Goal: Information Seeking & Learning: Find contact information

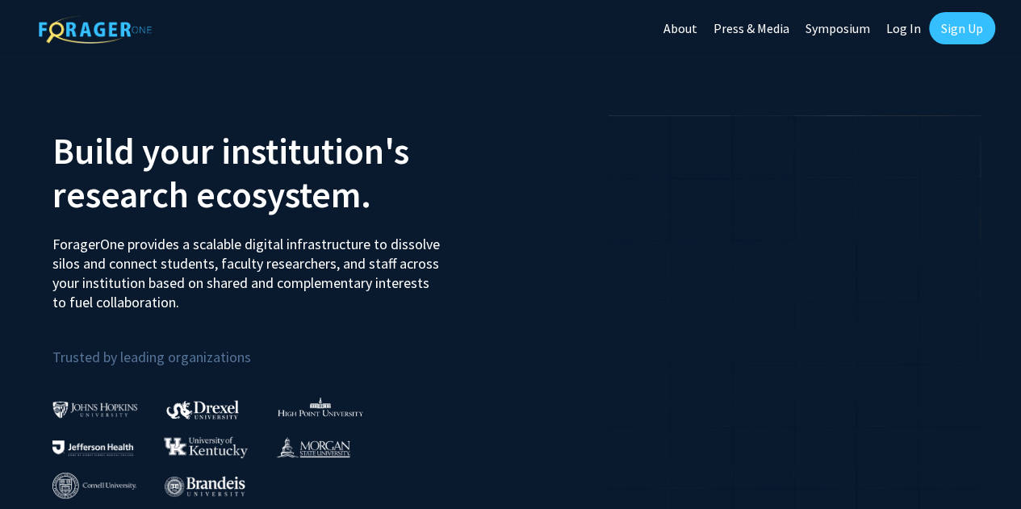
click at [901, 24] on link "Log In" at bounding box center [903, 28] width 51 height 56
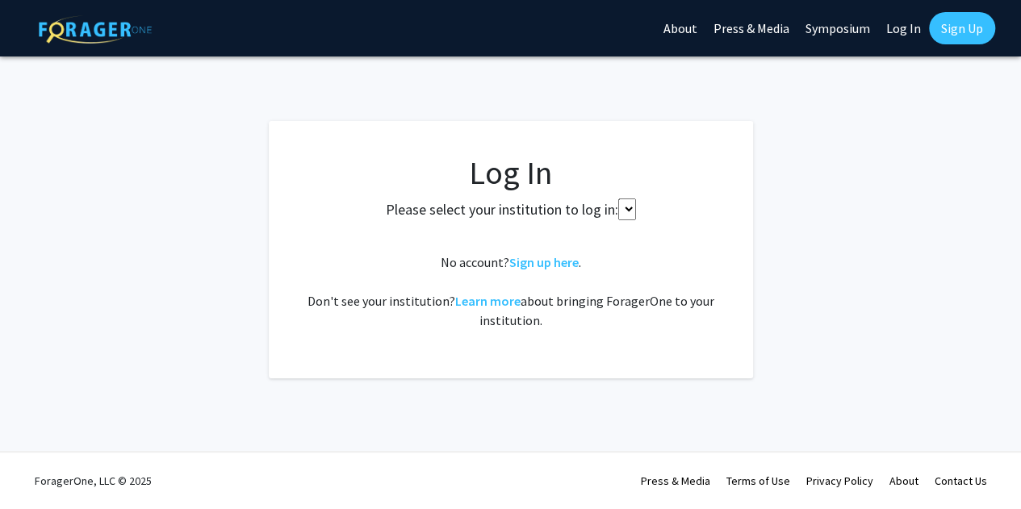
select select
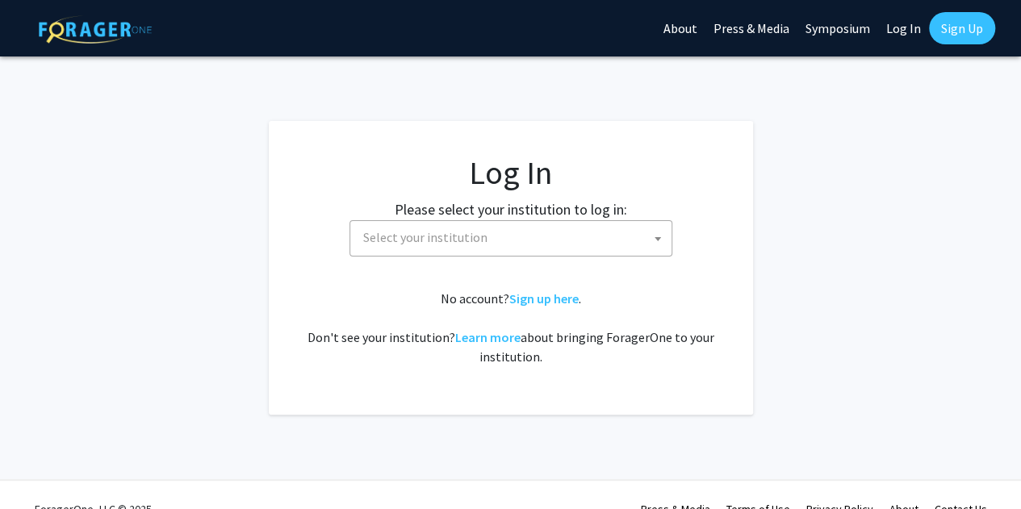
click at [536, 243] on span "Select your institution" at bounding box center [514, 237] width 315 height 33
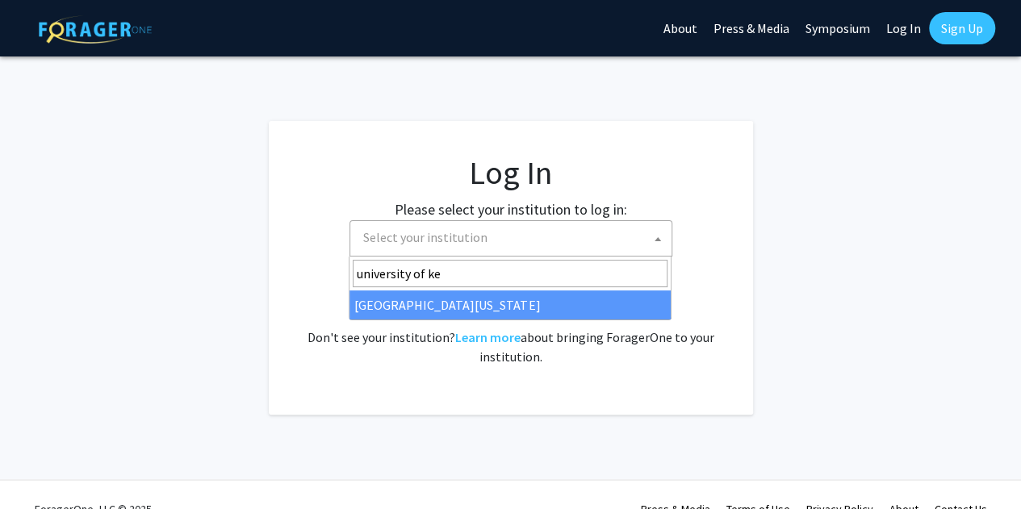
type input "university of [PERSON_NAME]"
select select "13"
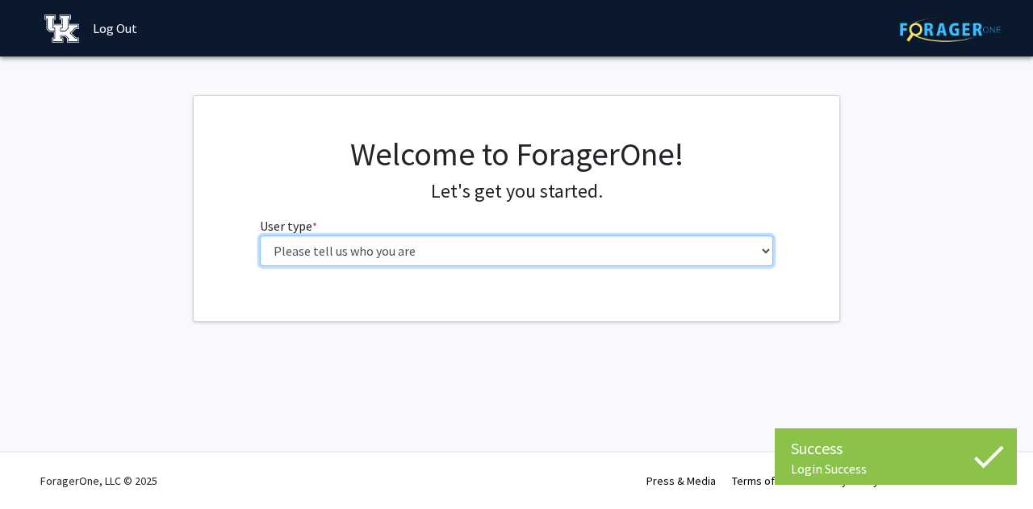
drag, startPoint x: 0, startPoint y: 0, endPoint x: 605, endPoint y: 248, distance: 654.0
click at [605, 248] on select "Please tell us who you are Undergraduate Student Master's Student Doctoral Cand…" at bounding box center [517, 251] width 514 height 31
select select "1: undergrad"
click at [260, 236] on select "Please tell us who you are Undergraduate Student Master's Student Doctoral Cand…" at bounding box center [517, 251] width 514 height 31
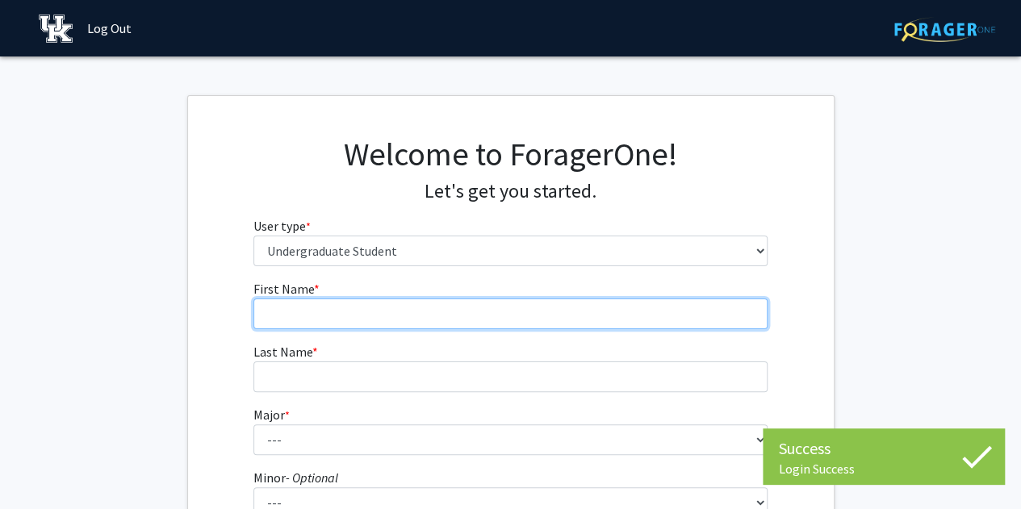
click at [504, 313] on input "First Name * required" at bounding box center [510, 314] width 514 height 31
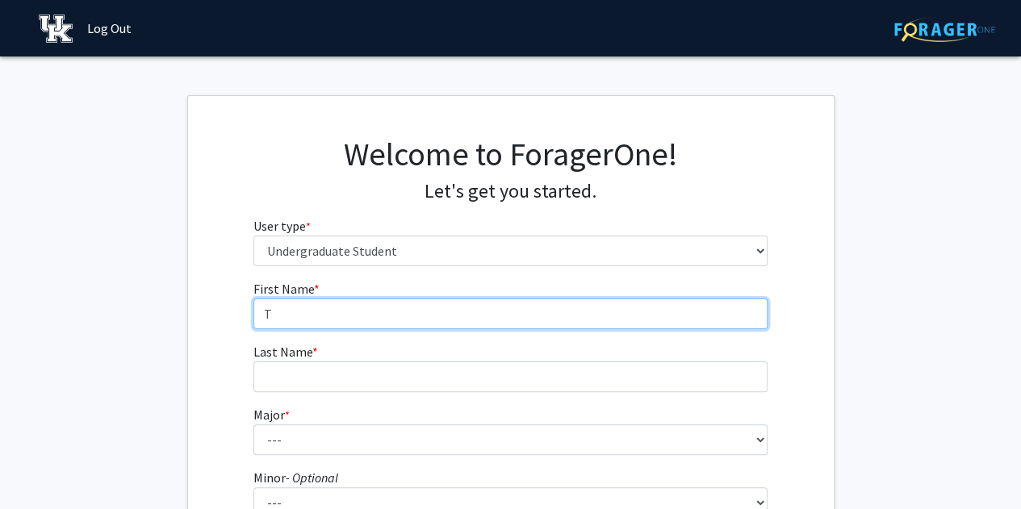
type input "Trenton"
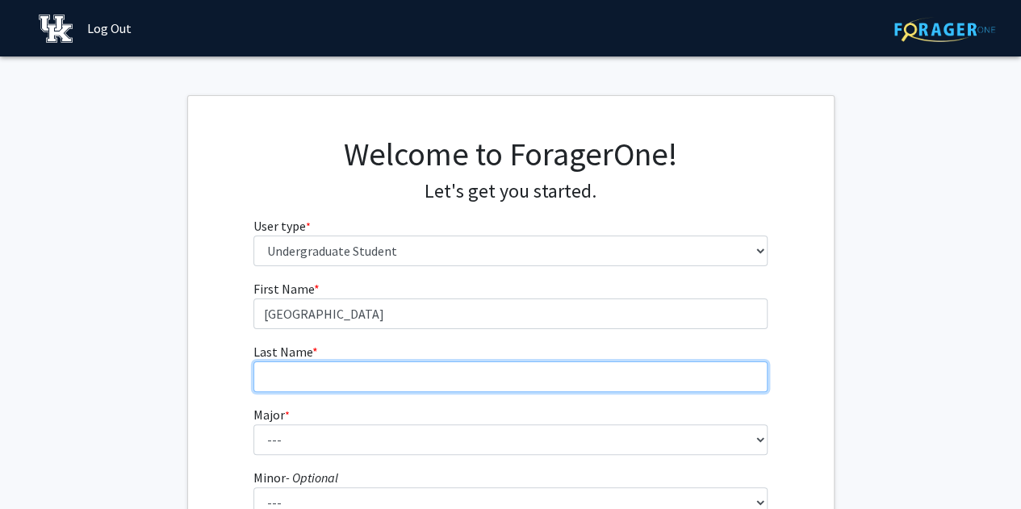
type input "Schroering"
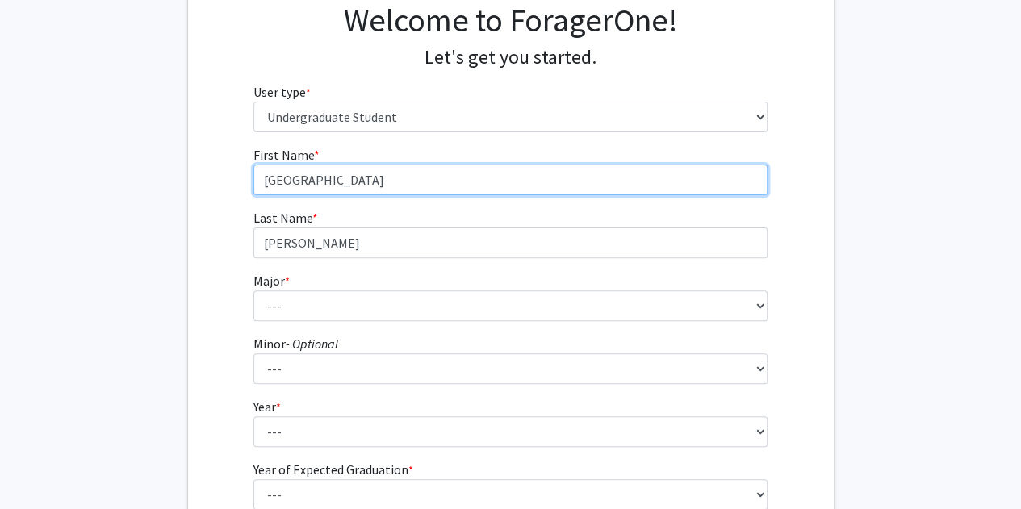
scroll to position [139, 0]
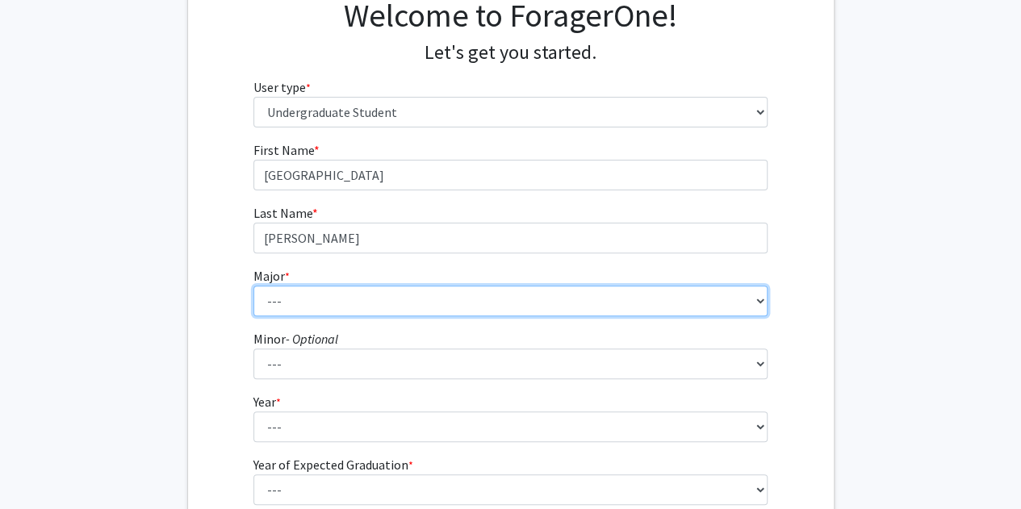
click at [383, 291] on select "--- Accounting Aerospace Engineering African American & Africana Studies Agricu…" at bounding box center [510, 301] width 514 height 31
select select "102: 939"
click at [253, 286] on select "--- Accounting Aerospace Engineering African American & Africana Studies Agricu…" at bounding box center [510, 301] width 514 height 31
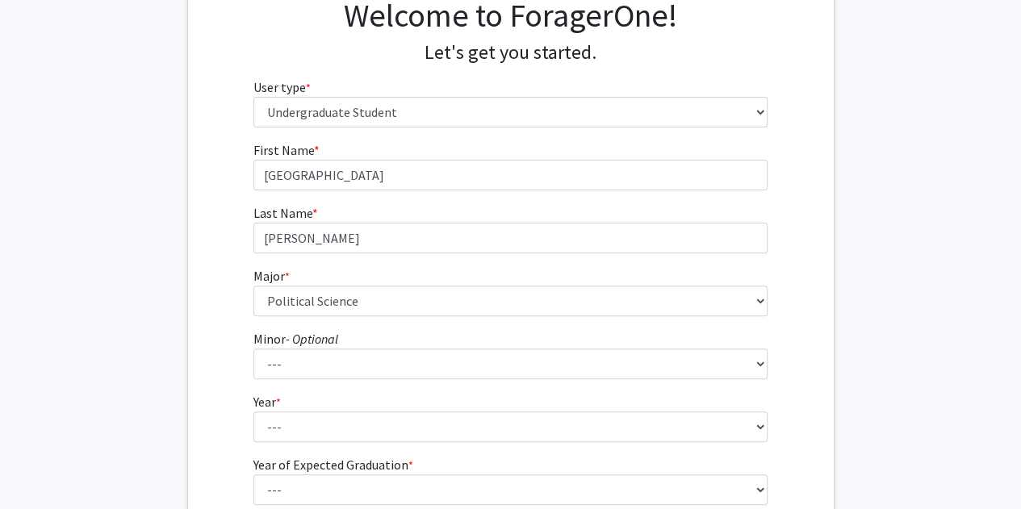
click at [334, 383] on form "First Name * required Trenton Last Name * required Schroering Major * required …" at bounding box center [510, 337] width 514 height 394
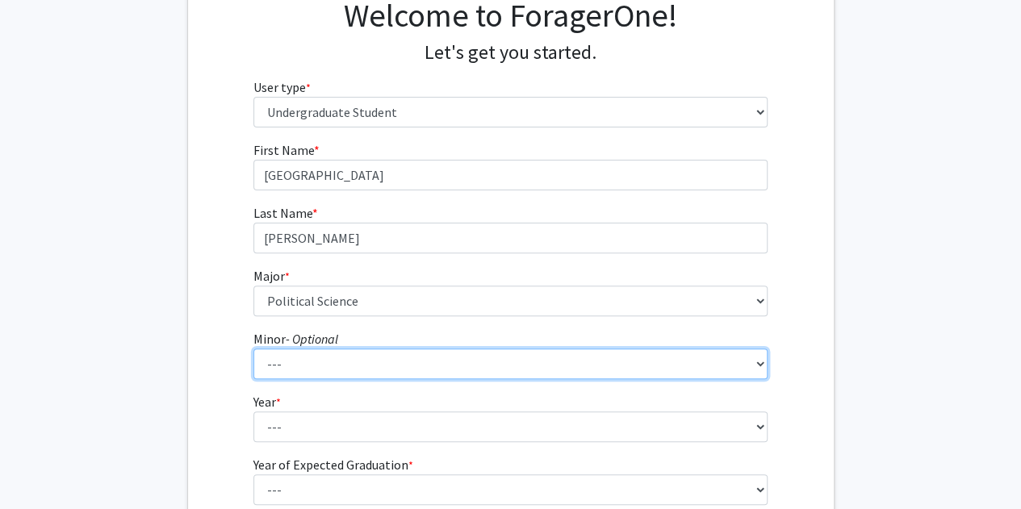
click at [314, 371] on select "--- African American & Africana Studies Agricultural Economics American Studies…" at bounding box center [510, 364] width 514 height 31
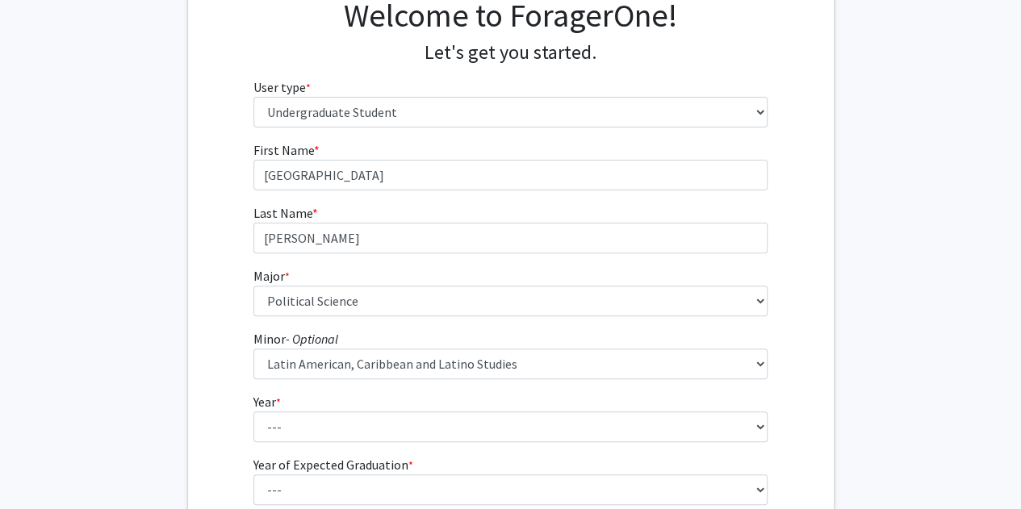
click at [183, 368] on fg-get-started "Welcome to ForagerOne! Let's get you started. User type * required Please tell …" at bounding box center [510, 274] width 1021 height 637
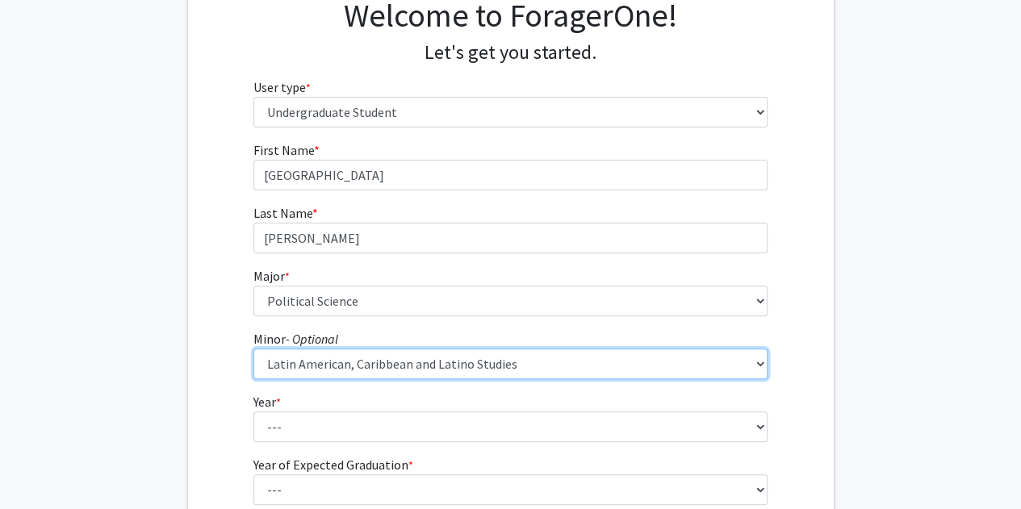
click at [286, 369] on select "--- African American & Africana Studies Agricultural Economics American Studies…" at bounding box center [510, 364] width 514 height 31
select select "0: null"
click at [253, 349] on select "--- African American & Africana Studies Agricultural Economics American Studies…" at bounding box center [510, 364] width 514 height 31
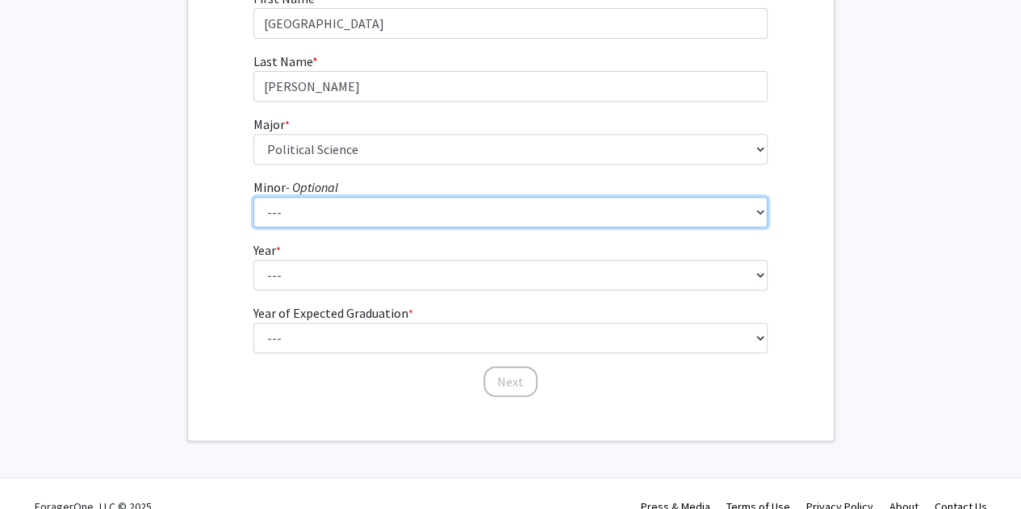
scroll to position [315, 0]
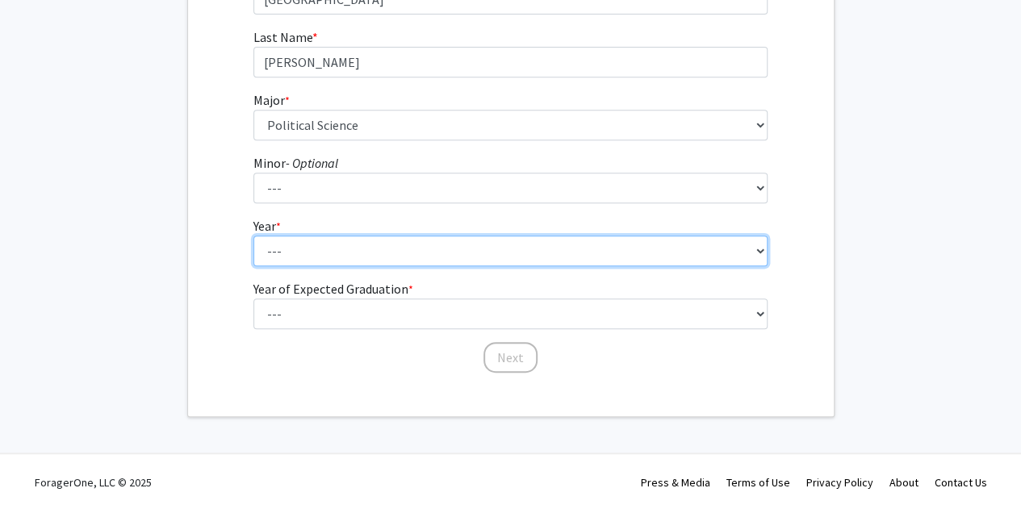
click at [305, 248] on select "--- First-year Sophomore Junior Senior Postbaccalaureate Certificate" at bounding box center [510, 251] width 514 height 31
select select "2: sophomore"
click at [253, 236] on select "--- First-year Sophomore Junior Senior Postbaccalaureate Certificate" at bounding box center [510, 251] width 514 height 31
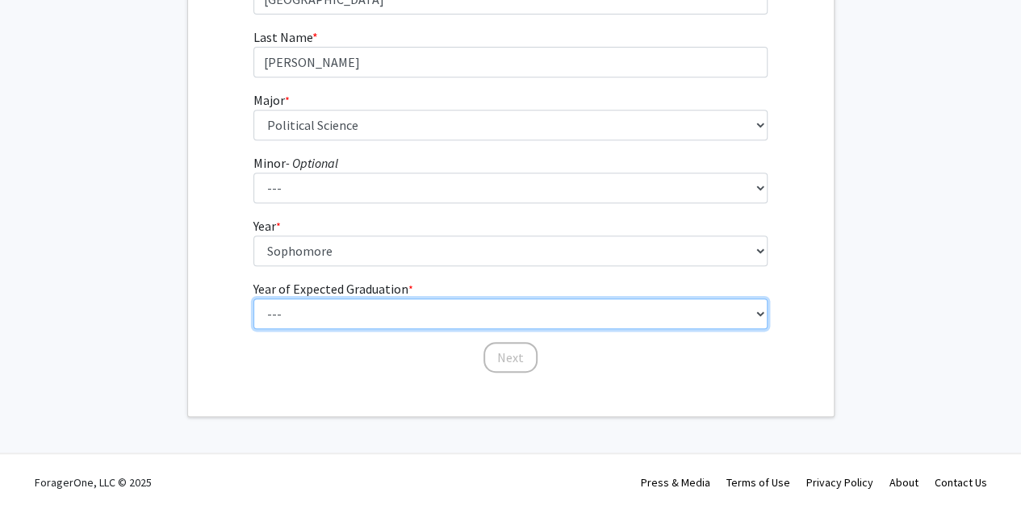
click at [325, 313] on select "--- 2025 2026 2027 2028 2029 2030 2031 2032 2033 2034" at bounding box center [510, 314] width 514 height 31
select select "4: 2028"
click at [253, 299] on select "--- 2025 2026 2027 2028 2029 2030 2031 2032 2033 2034" at bounding box center [510, 314] width 514 height 31
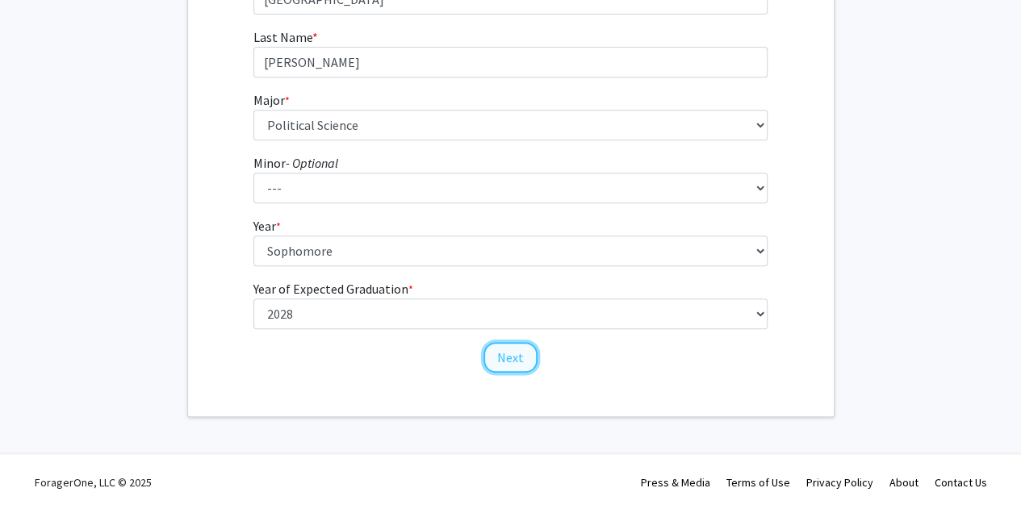
click at [517, 362] on button "Next" at bounding box center [510, 357] width 54 height 31
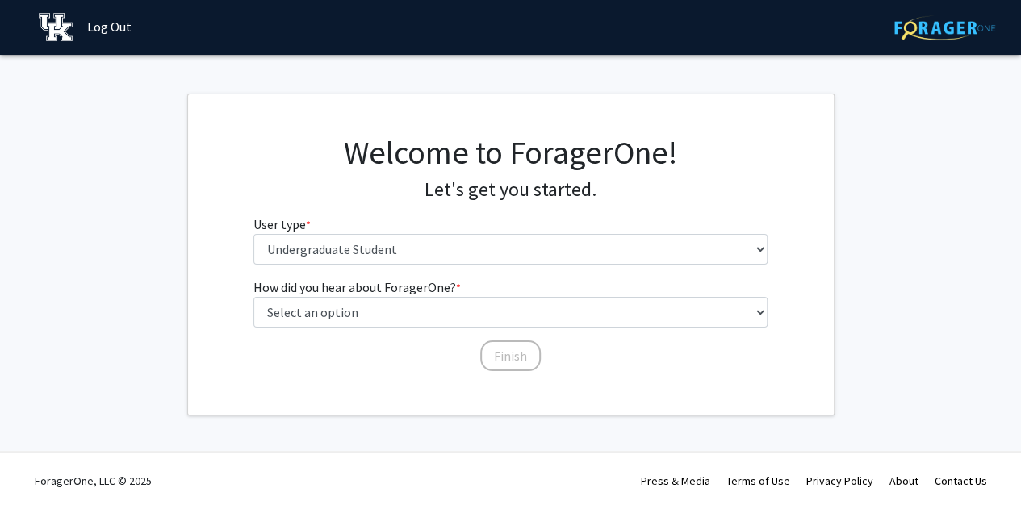
scroll to position [0, 0]
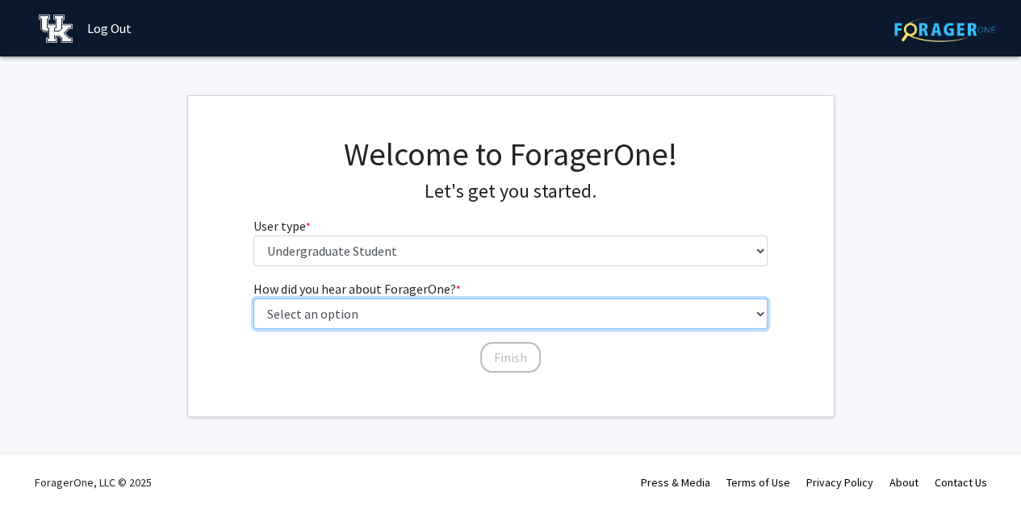
click at [487, 323] on select "Select an option Peer/student recommendation Faculty/staff recommendation Unive…" at bounding box center [510, 314] width 514 height 31
select select "1: peer_recommendation"
click at [253, 299] on select "Select an option Peer/student recommendation Faculty/staff recommendation Unive…" at bounding box center [510, 314] width 514 height 31
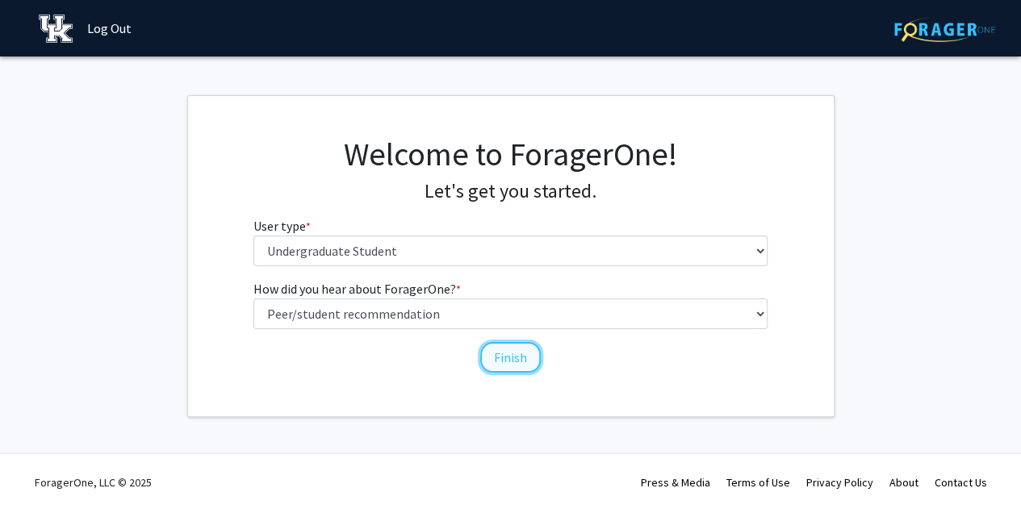
click at [519, 349] on button "Finish" at bounding box center [510, 357] width 61 height 31
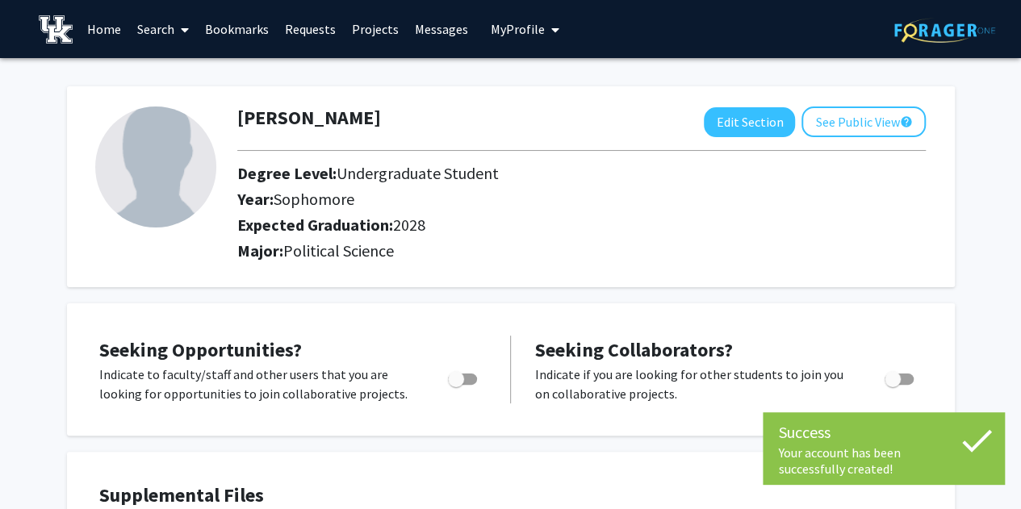
click at [378, 30] on link "Projects" at bounding box center [375, 29] width 63 height 56
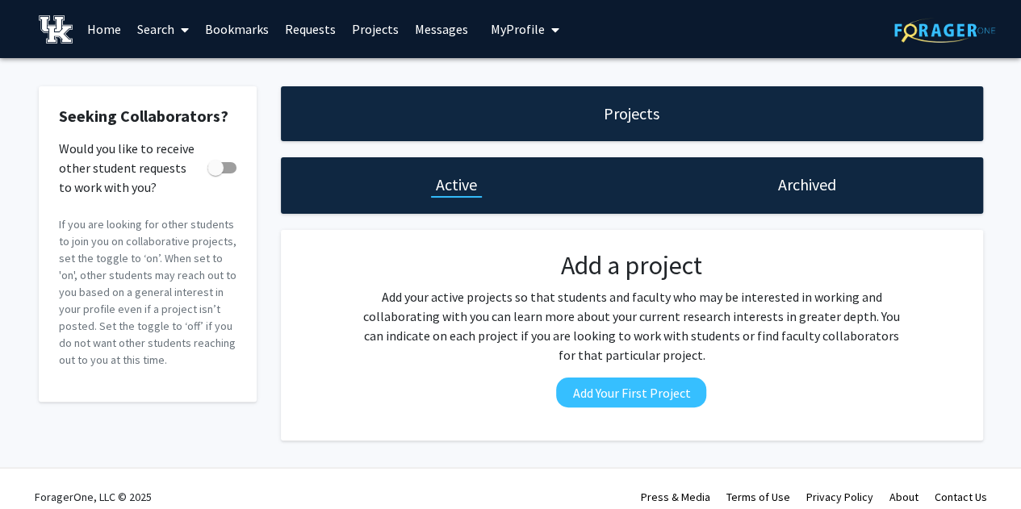
click at [178, 26] on span at bounding box center [181, 30] width 15 height 56
click at [198, 68] on span "Faculty/Staff" at bounding box center [188, 74] width 119 height 32
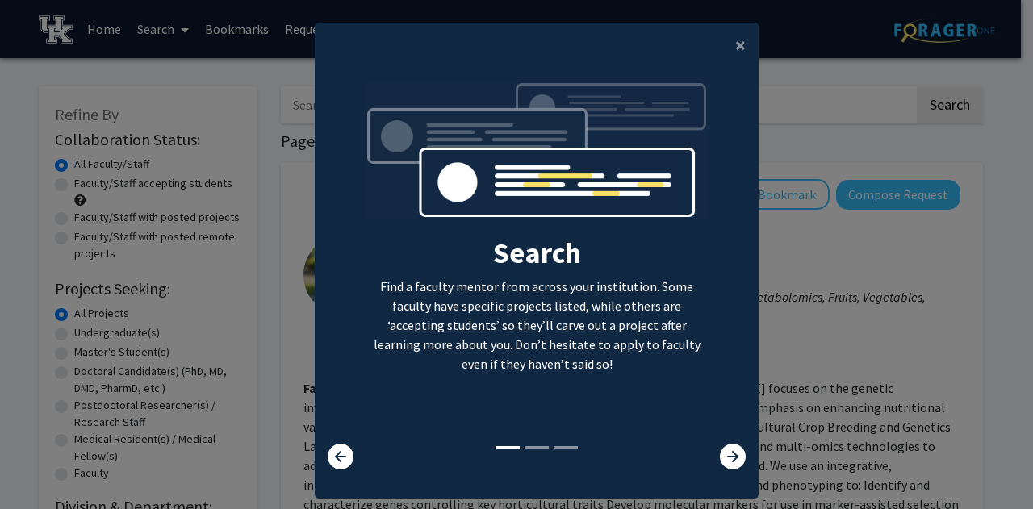
click at [713, 57] on div "×" at bounding box center [537, 45] width 444 height 45
click at [735, 38] on span "×" at bounding box center [740, 44] width 10 height 25
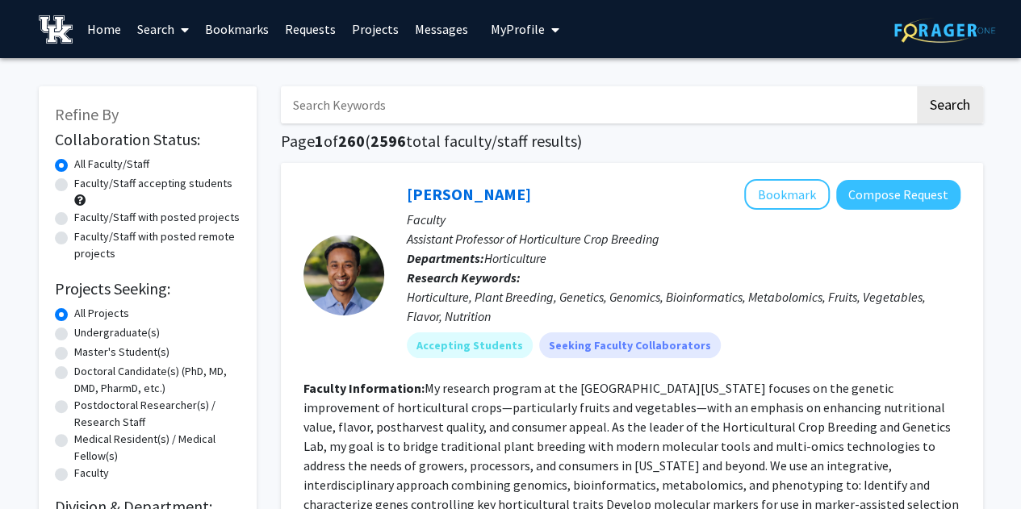
click at [392, 100] on input "Search Keywords" at bounding box center [598, 104] width 634 height 37
click at [917, 86] on button "Search" at bounding box center [950, 104] width 66 height 37
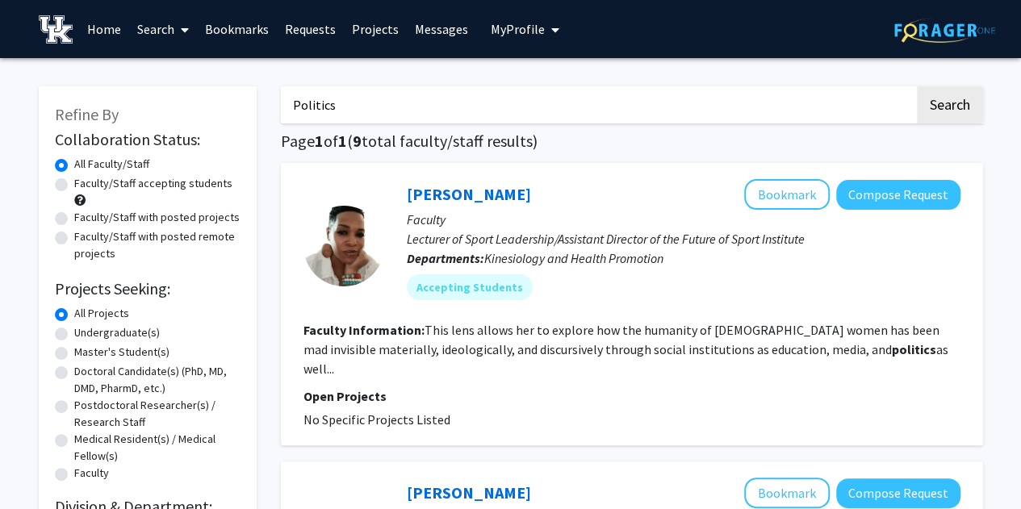
click at [408, 105] on input "Politics" at bounding box center [598, 104] width 634 height 37
type input "Political Science"
click at [917, 86] on button "Search" at bounding box center [950, 104] width 66 height 37
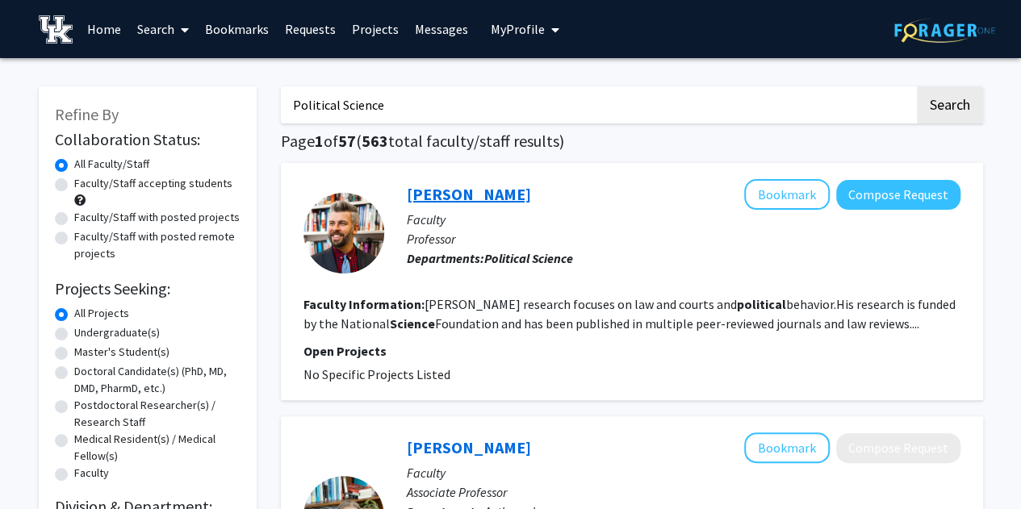
click at [460, 197] on link "Michael Zilis" at bounding box center [469, 194] width 124 height 20
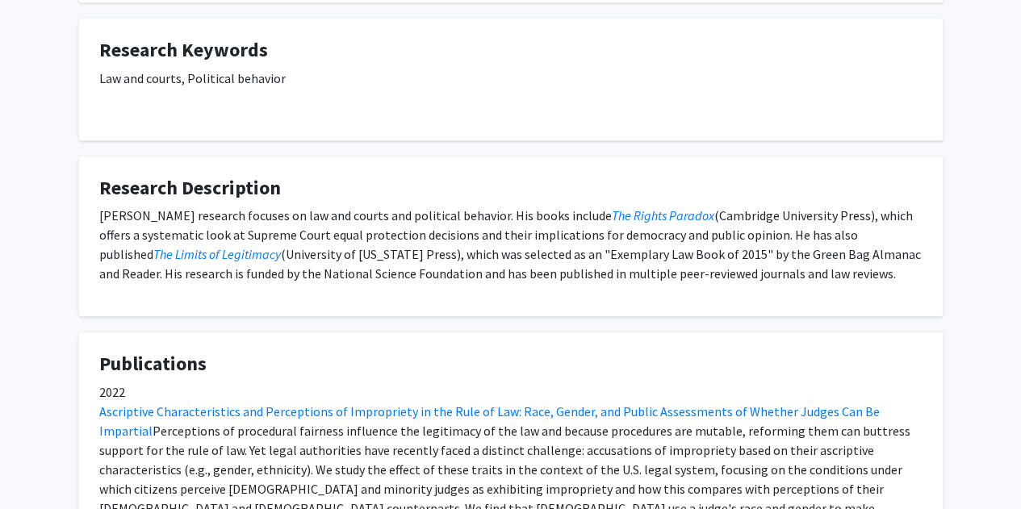
scroll to position [401, 0]
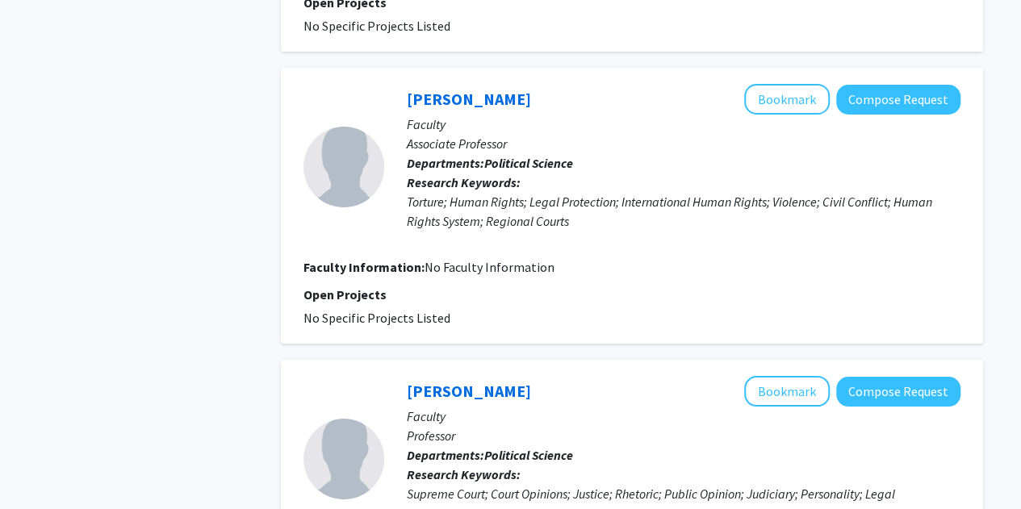
scroll to position [3241, 0]
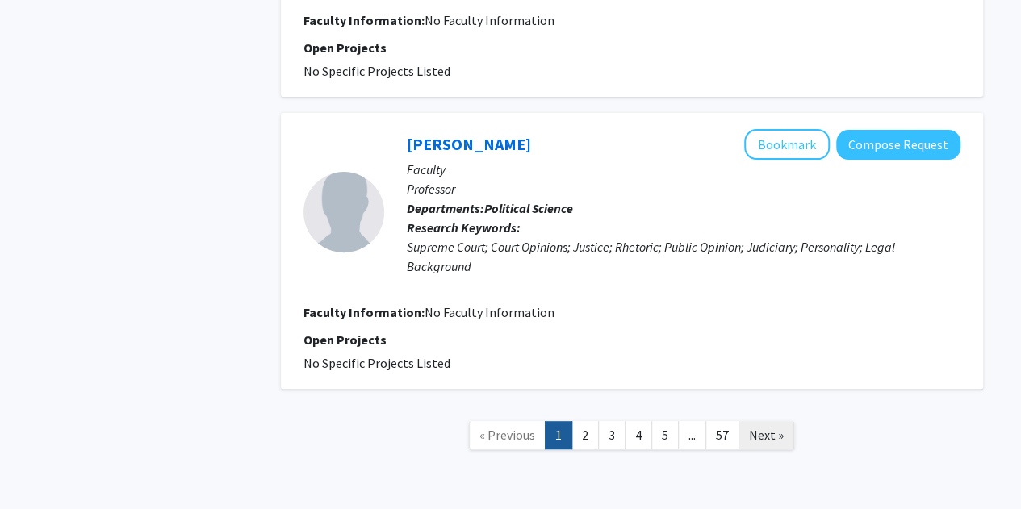
click at [780, 427] on span "Next »" at bounding box center [766, 435] width 35 height 16
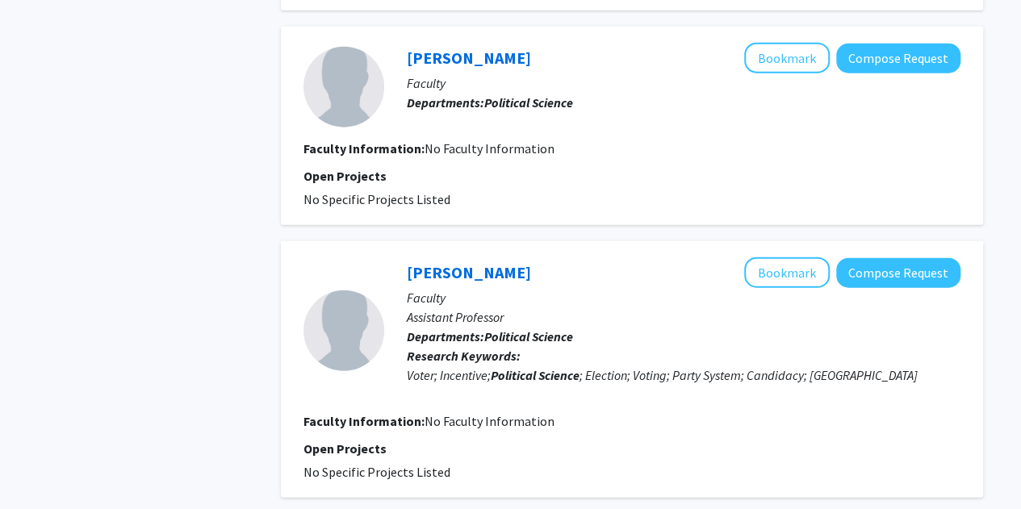
scroll to position [2350, 0]
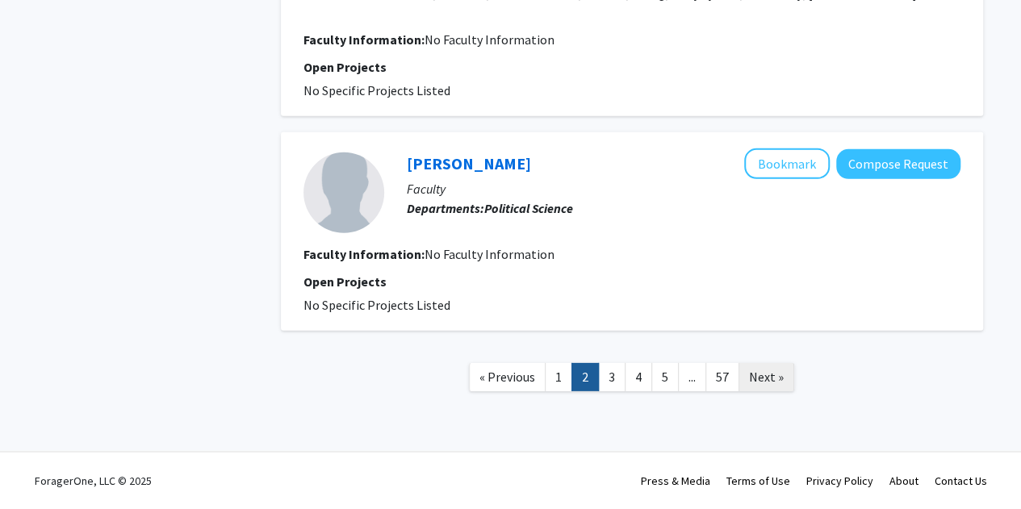
click at [758, 383] on span "Next »" at bounding box center [766, 377] width 35 height 16
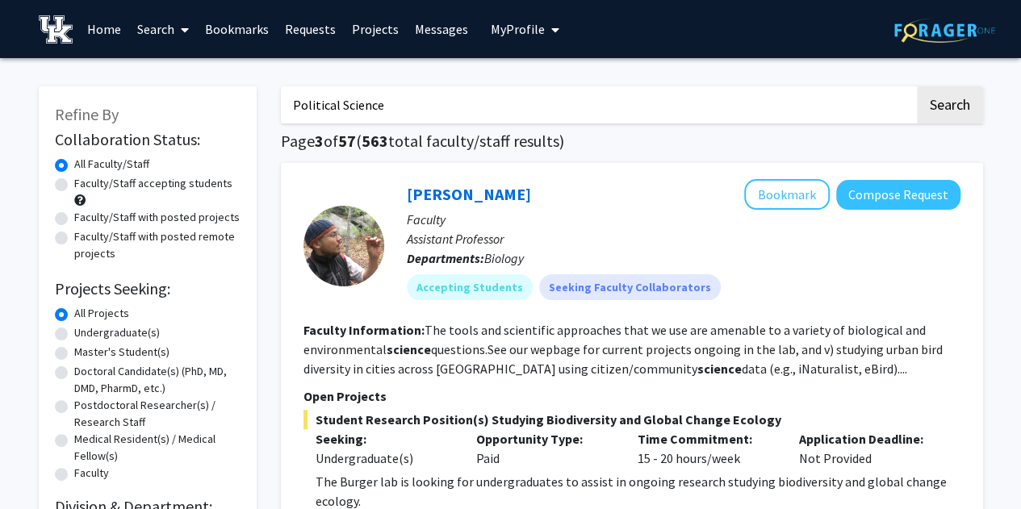
drag, startPoint x: 397, startPoint y: 104, endPoint x: 192, endPoint y: 116, distance: 205.3
type input "M"
